Goal: Task Accomplishment & Management: Use online tool/utility

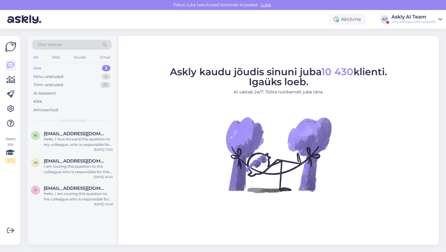
click at [392, 20] on div "Info kehapood's website" at bounding box center [413, 21] width 44 height 5
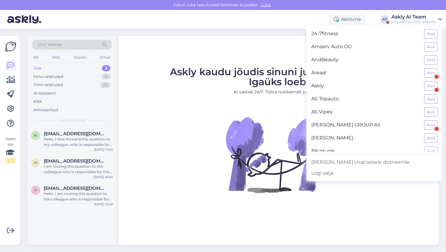
click at [429, 120] on div "[PERSON_NAME] GROUP AS Ava" at bounding box center [374, 125] width 136 height 13
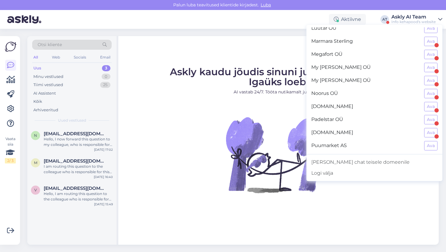
scroll to position [341, 0]
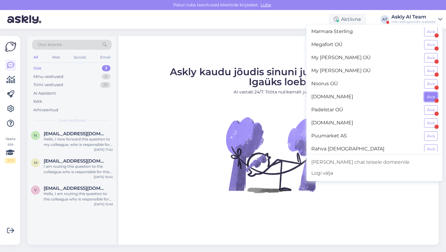
click at [434, 95] on button "Ava" at bounding box center [430, 96] width 13 height 9
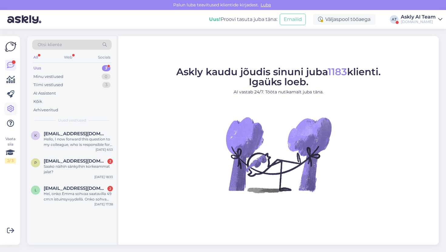
click at [11, 110] on icon at bounding box center [10, 108] width 7 height 7
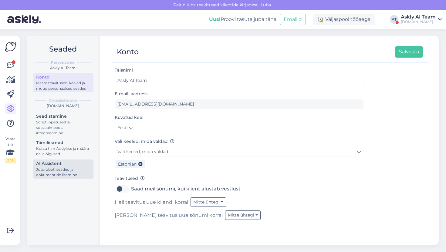
click at [42, 165] on div "AI Assistent" at bounding box center [63, 163] width 55 height 6
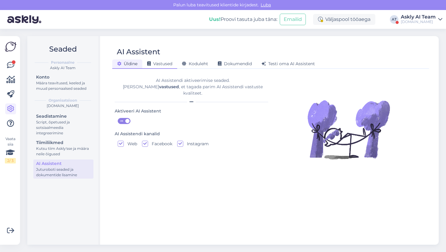
click at [174, 60] on div "Vastused" at bounding box center [159, 63] width 35 height 9
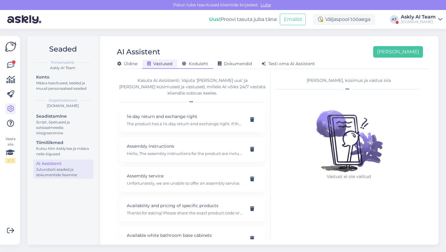
click at [190, 65] on span "Koduleht" at bounding box center [195, 63] width 26 height 5
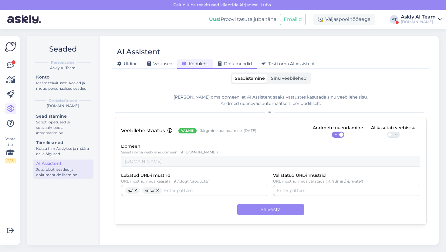
click at [252, 67] on div "Dokumendid" at bounding box center [235, 63] width 44 height 9
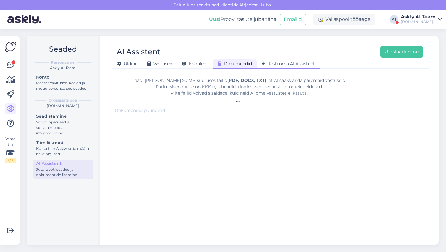
click at [279, 64] on span "Testi oma AI Assistent" at bounding box center [287, 63] width 53 height 5
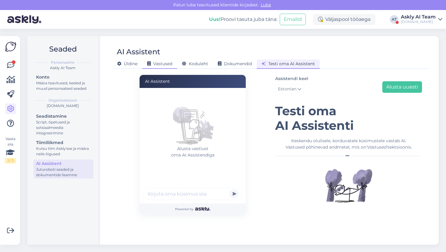
click at [177, 68] on div "Vastused" at bounding box center [159, 63] width 35 height 9
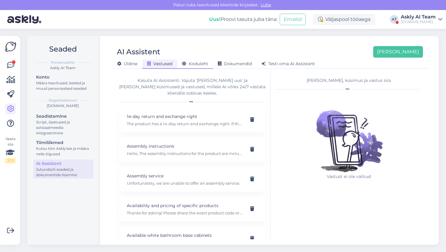
click at [183, 67] on div "Koduleht" at bounding box center [195, 63] width 36 height 9
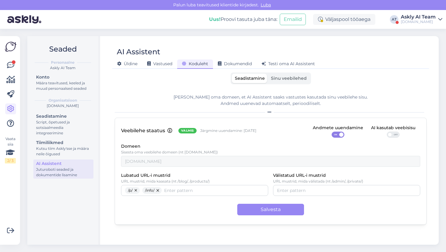
click at [278, 85] on div "Seadistamine Sinu veebilehed [PERSON_NAME] oma domeen, et AI Assistent saaks va…" at bounding box center [271, 156] width 312 height 167
click at [279, 80] on span "Sinu veebilehed" at bounding box center [289, 78] width 36 height 5
click at [268, 74] on input "Sinu veebilehed" at bounding box center [268, 74] width 0 height 0
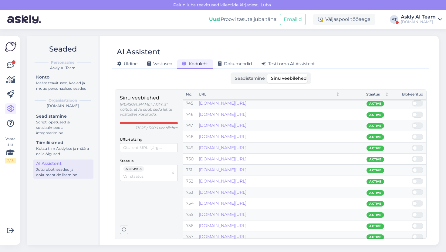
scroll to position [8279, 0]
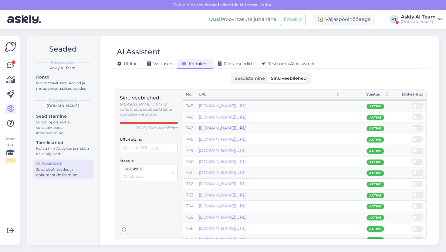
click at [246, 130] on link "[DOMAIN_NAME][URL]" at bounding box center [223, 127] width 48 height 5
click at [236, 89] on div "Sinu veebilehed [PERSON_NAME] „Valmis” näitab, et AI saab seda lehte vastustes …" at bounding box center [271, 164] width 312 height 150
click at [241, 82] on label "Seadistamine" at bounding box center [250, 78] width 36 height 9
click at [232, 74] on input "Seadistamine" at bounding box center [232, 74] width 0 height 0
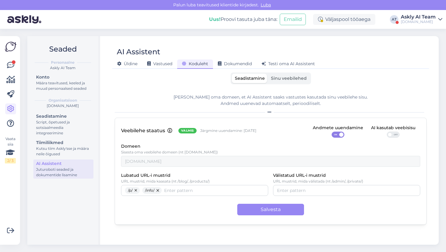
click at [265, 81] on label "Seadistamine" at bounding box center [250, 78] width 36 height 9
click at [232, 74] on input "Seadistamine" at bounding box center [232, 74] width 0 height 0
